Goal: Task Accomplishment & Management: Manage account settings

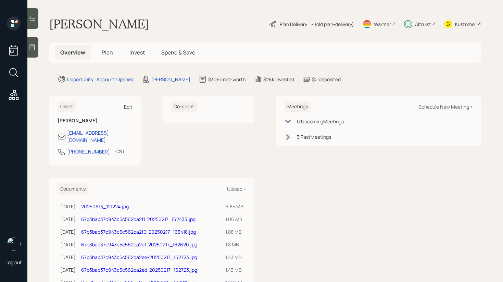
click at [127, 108] on div "Edit" at bounding box center [128, 106] width 9 height 7
select select "America/[GEOGRAPHIC_DATA]"
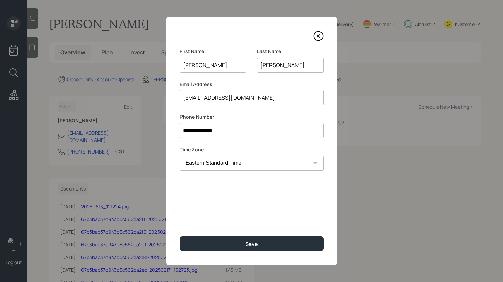
click at [317, 36] on icon at bounding box center [318, 36] width 10 height 10
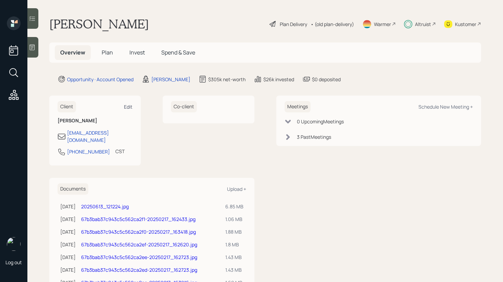
click at [126, 106] on div "Edit" at bounding box center [128, 106] width 9 height 7
select select "America/[GEOGRAPHIC_DATA]"
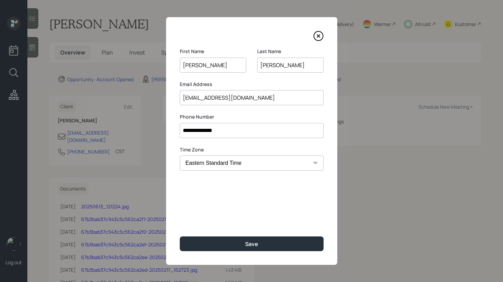
click at [204, 69] on input "[PERSON_NAME]" at bounding box center [213, 65] width 66 height 15
click at [270, 64] on input "[PERSON_NAME]" at bounding box center [290, 65] width 66 height 15
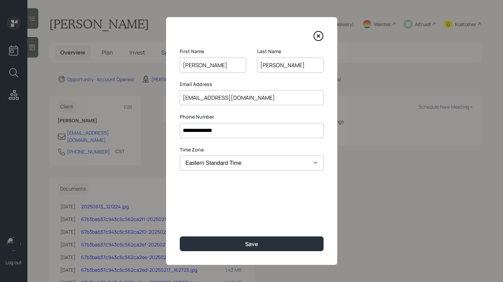
click at [270, 64] on input "[PERSON_NAME]" at bounding box center [290, 65] width 66 height 15
click at [203, 62] on input "[PERSON_NAME]" at bounding box center [213, 65] width 66 height 15
click at [281, 66] on input "[PERSON_NAME]" at bounding box center [290, 65] width 66 height 15
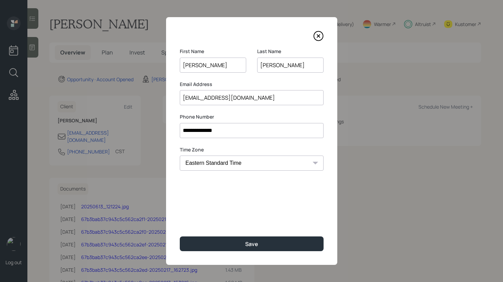
click at [208, 70] on input "[PERSON_NAME]" at bounding box center [213, 65] width 66 height 15
click at [268, 66] on input "[PERSON_NAME]" at bounding box center [290, 65] width 66 height 15
click at [213, 101] on input "[EMAIL_ADDRESS][DOMAIN_NAME]" at bounding box center [252, 97] width 144 height 15
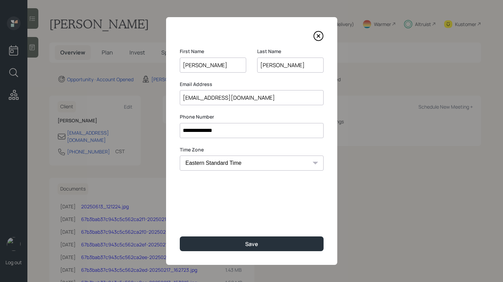
click at [213, 101] on input "[EMAIL_ADDRESS][DOMAIN_NAME]" at bounding box center [252, 97] width 144 height 15
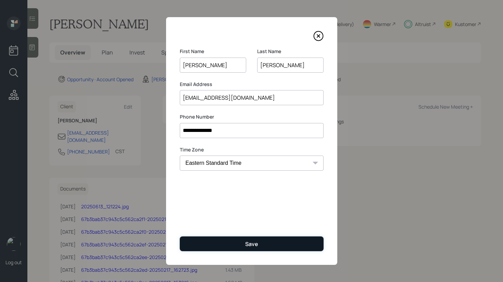
click at [262, 245] on button "Save" at bounding box center [252, 243] width 144 height 15
